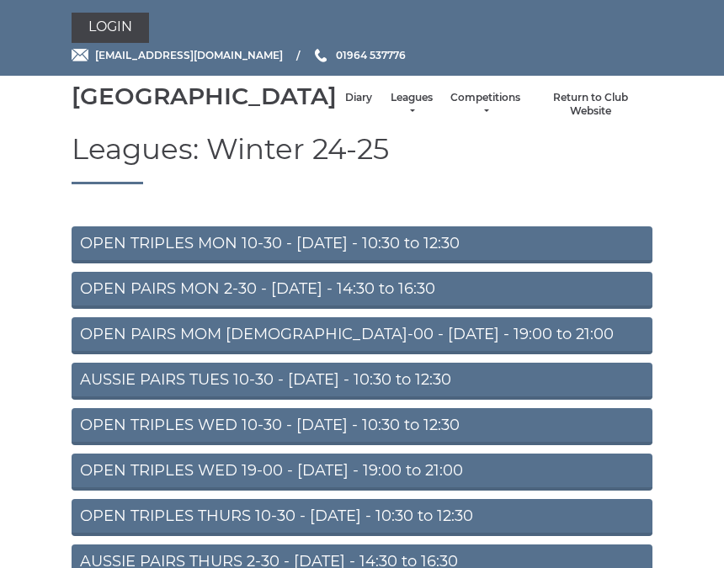
click at [133, 27] on link "Login" at bounding box center [110, 28] width 77 height 30
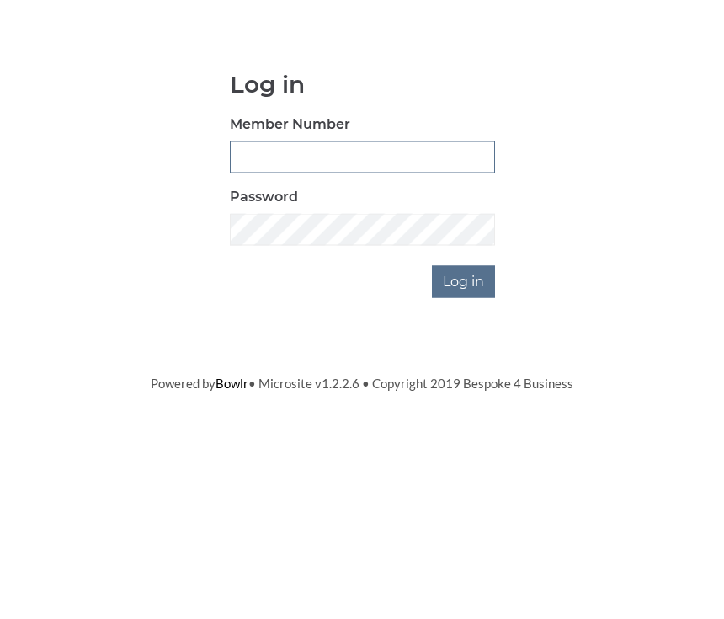
type input "0930"
click at [465, 404] on input "Log in" at bounding box center [463, 420] width 63 height 32
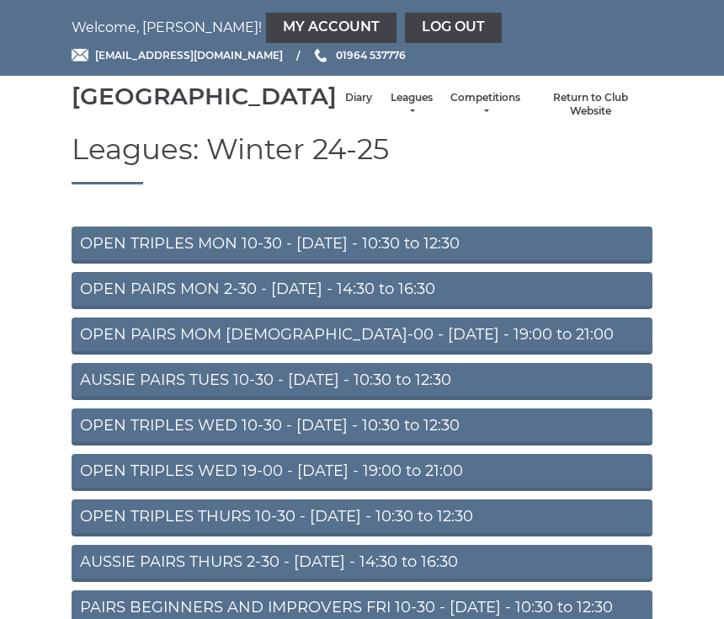
click at [345, 105] on link "Diary" at bounding box center [358, 98] width 27 height 14
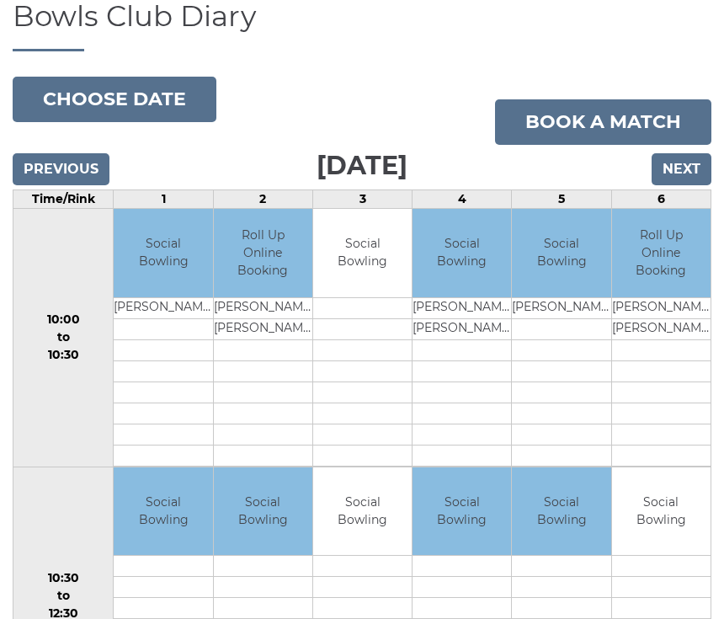
scroll to position [133, 0]
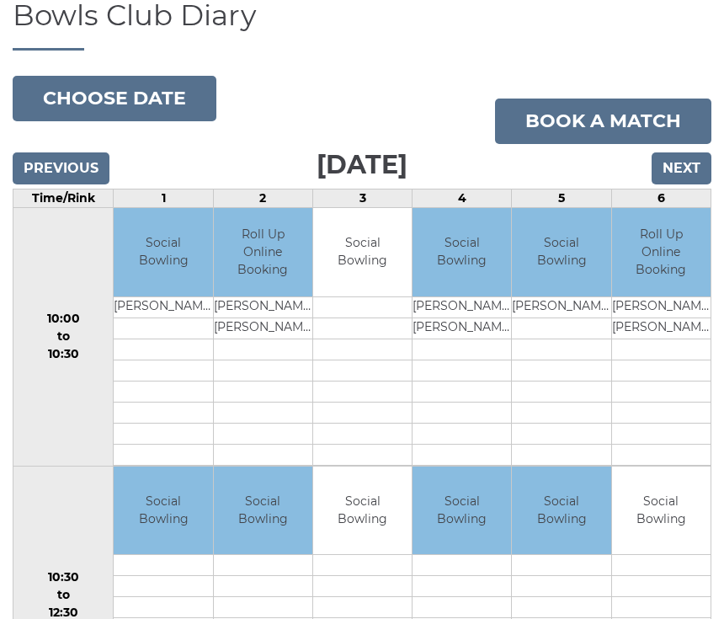
click at [89, 185] on input "Previous" at bounding box center [61, 169] width 97 height 32
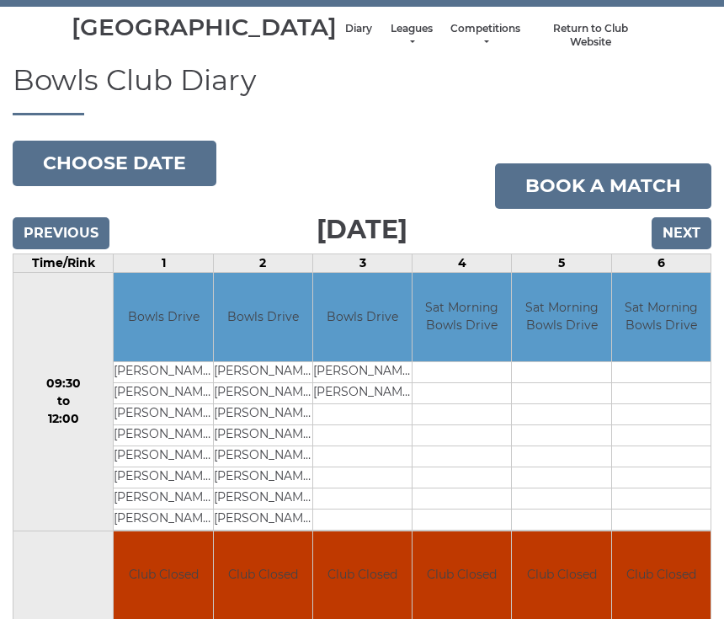
scroll to position [69, 0]
click at [90, 249] on input "Previous" at bounding box center [61, 233] width 97 height 32
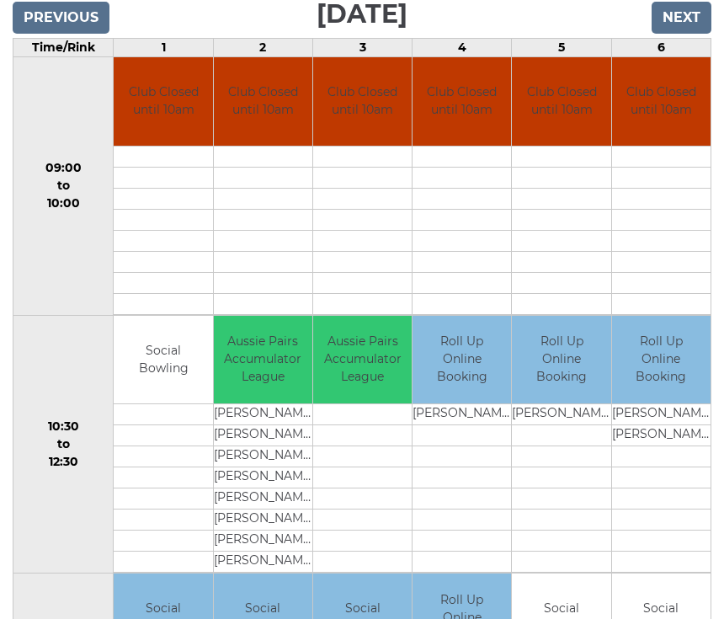
scroll to position [284, 0]
click at [79, 34] on input "Previous" at bounding box center [61, 19] width 97 height 32
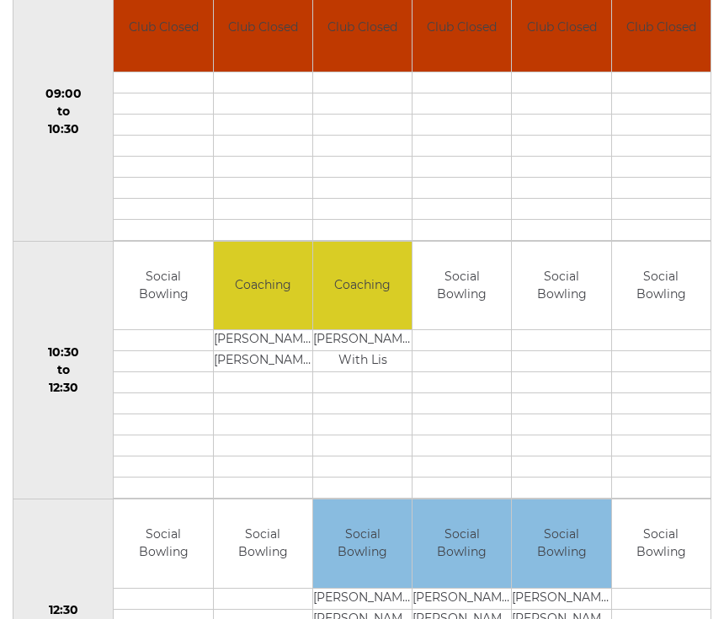
scroll to position [378, 0]
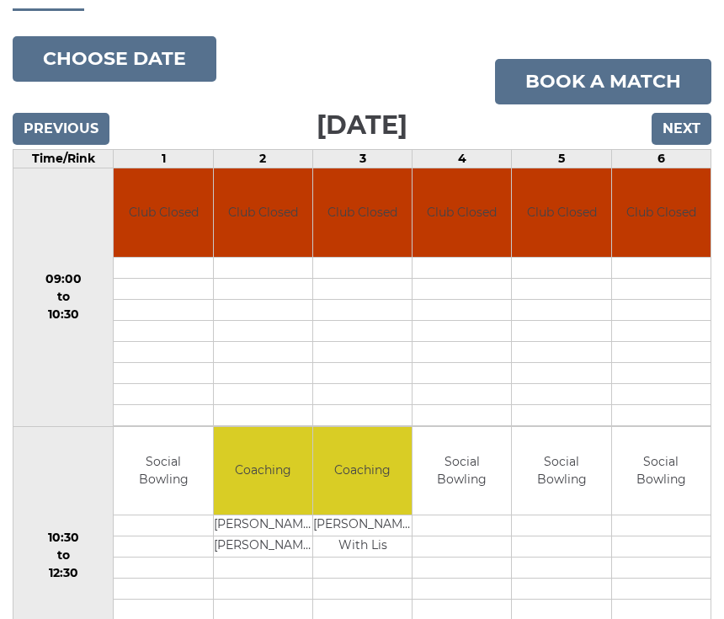
click at [701, 146] on input "Next" at bounding box center [682, 130] width 60 height 32
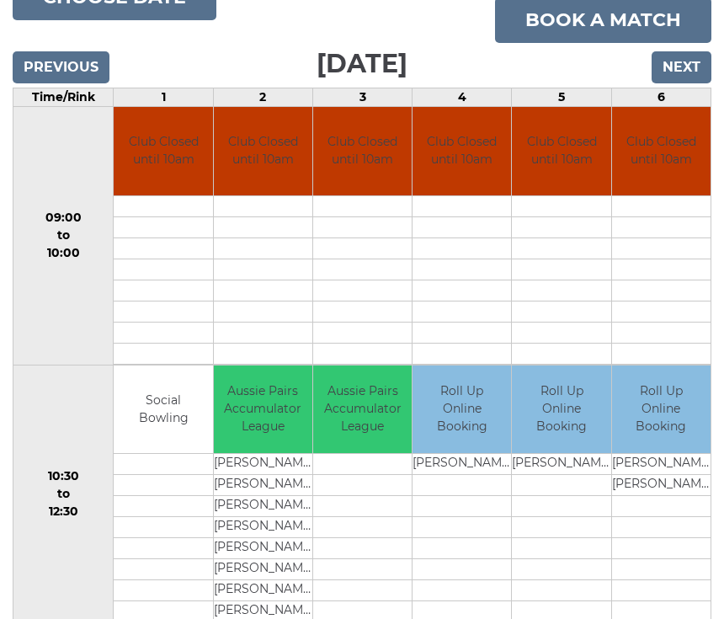
scroll to position [234, 0]
click at [64, 84] on input "Previous" at bounding box center [61, 68] width 97 height 32
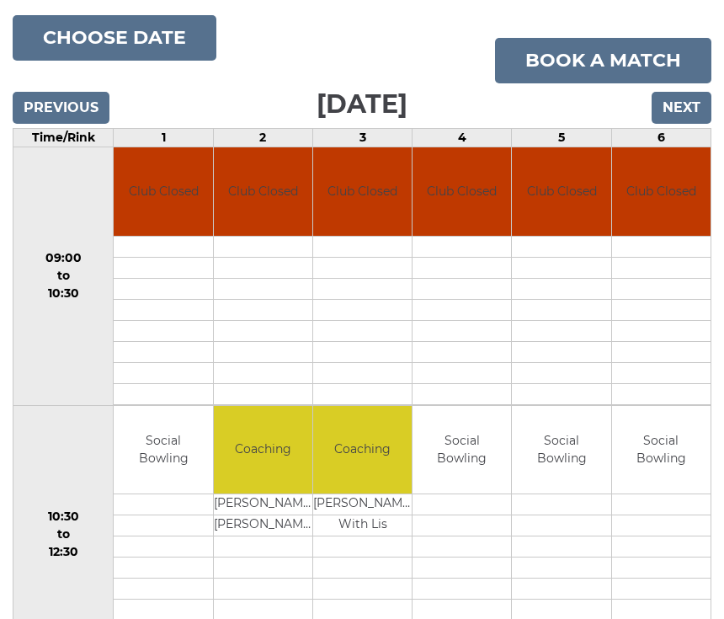
scroll to position [194, 0]
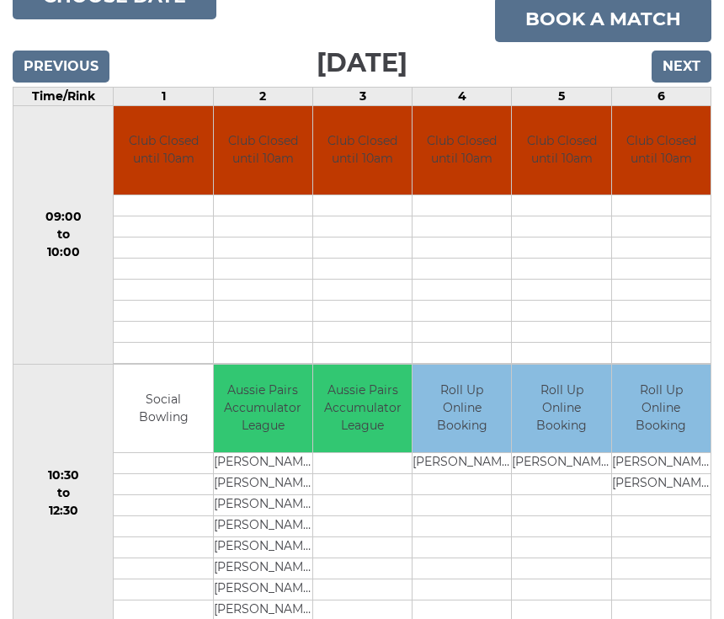
scroll to position [235, 0]
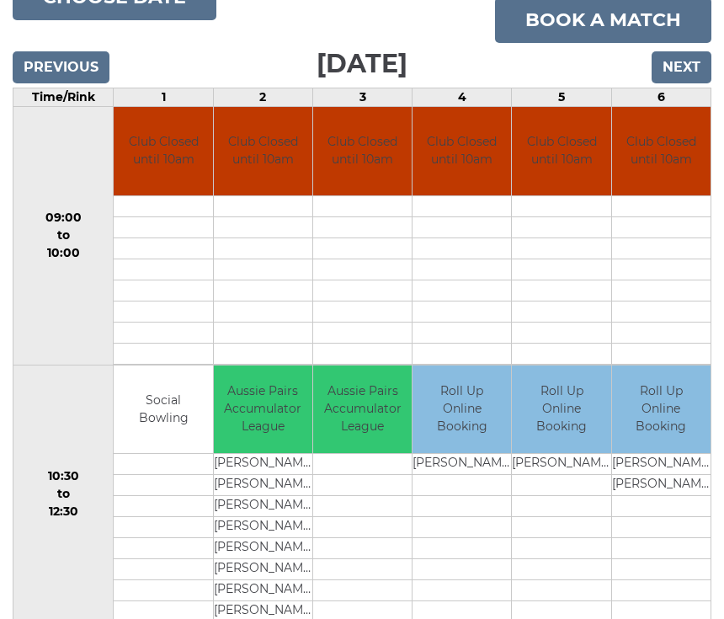
click at [83, 83] on input "Previous" at bounding box center [61, 67] width 97 height 32
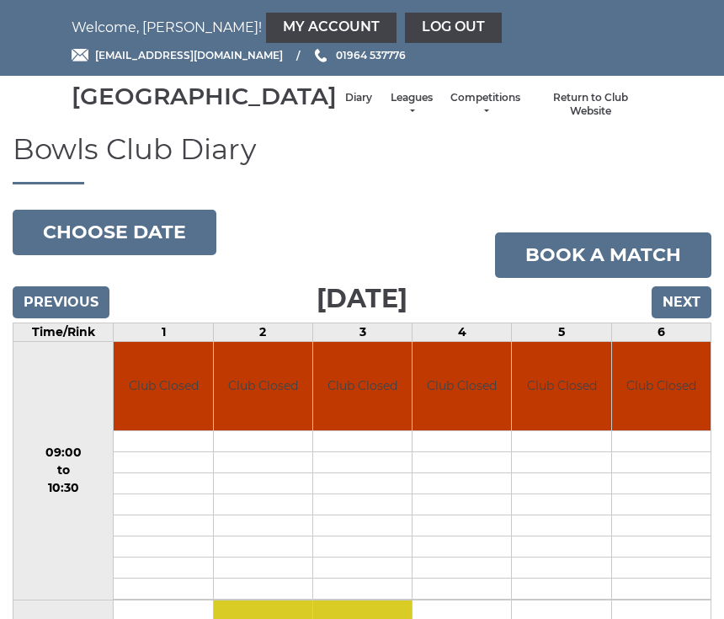
click at [120, 319] on h3 "Thursday 7th August 2025" at bounding box center [362, 298] width 699 height 41
click at [85, 318] on input "Previous" at bounding box center [61, 302] width 97 height 32
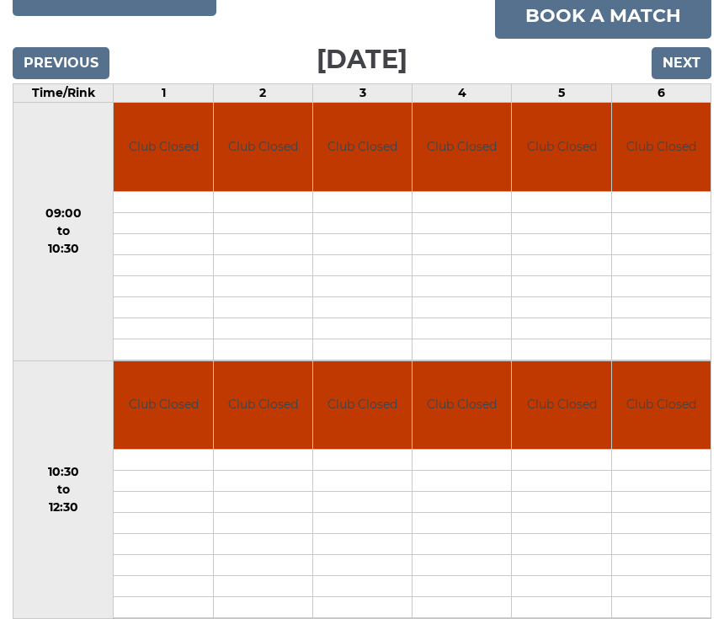
scroll to position [232, 0]
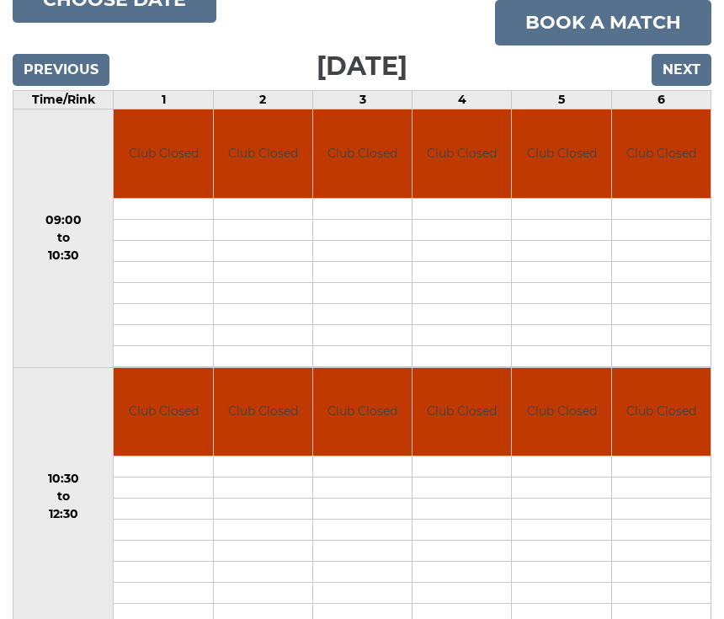
click at [93, 87] on input "Previous" at bounding box center [61, 71] width 97 height 32
